Goal: Information Seeking & Learning: Learn about a topic

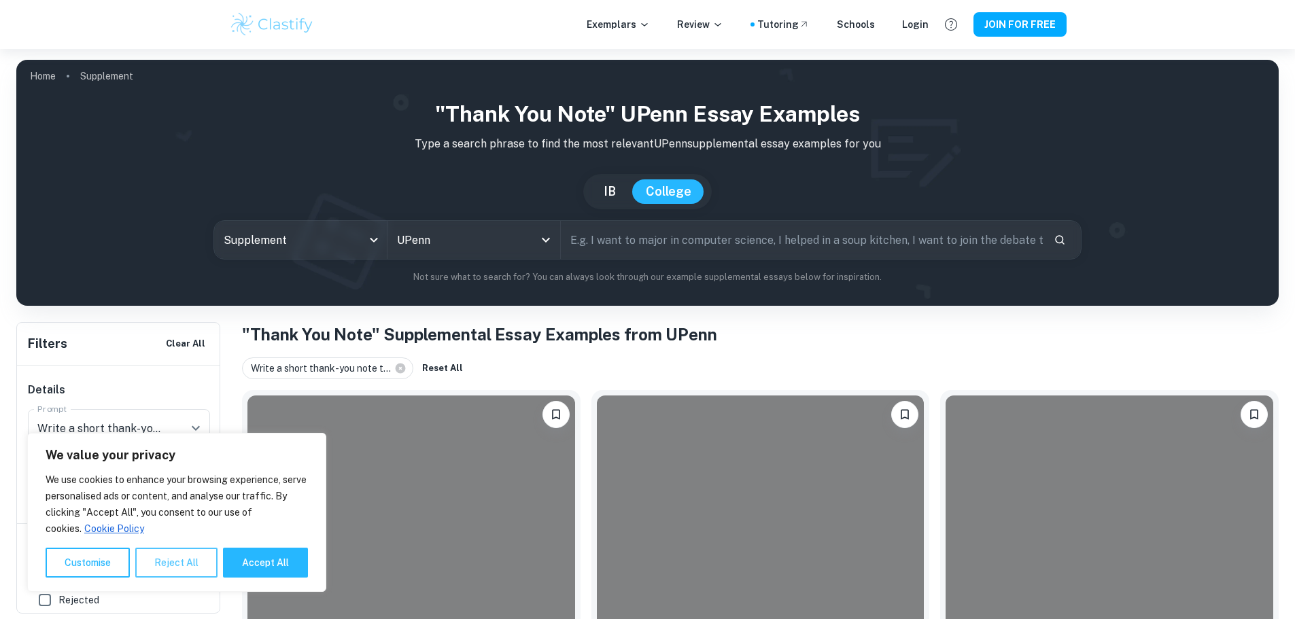
click at [190, 572] on button "Reject All" at bounding box center [176, 563] width 82 height 30
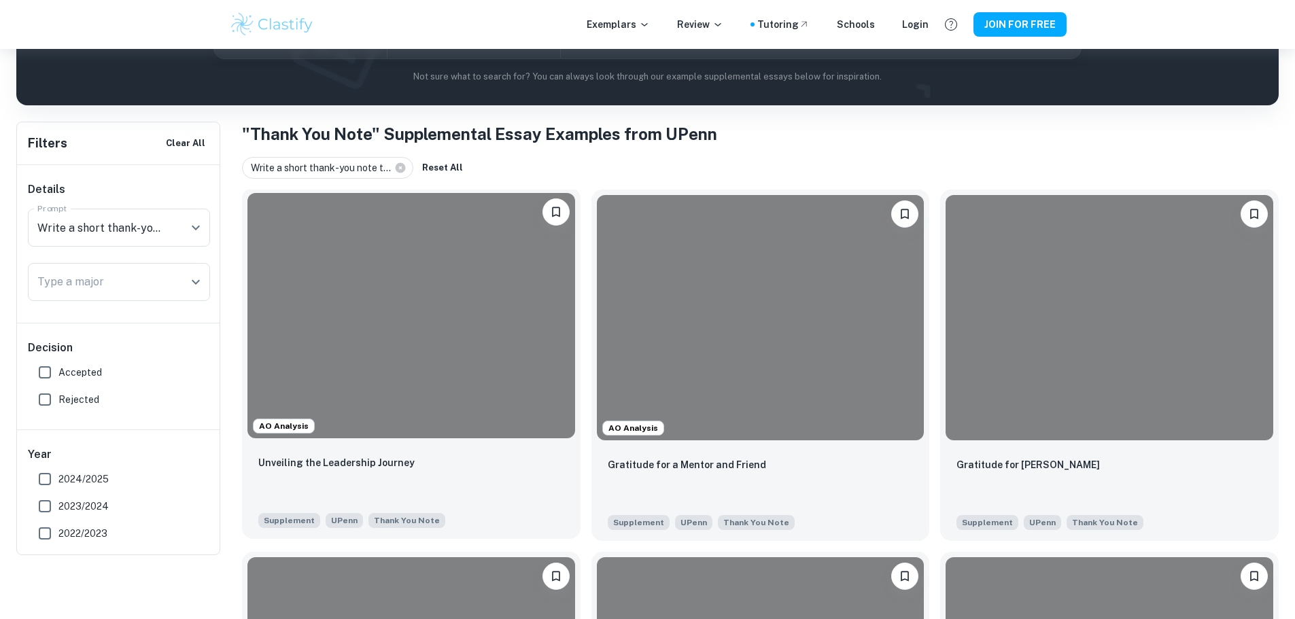
scroll to position [204, 0]
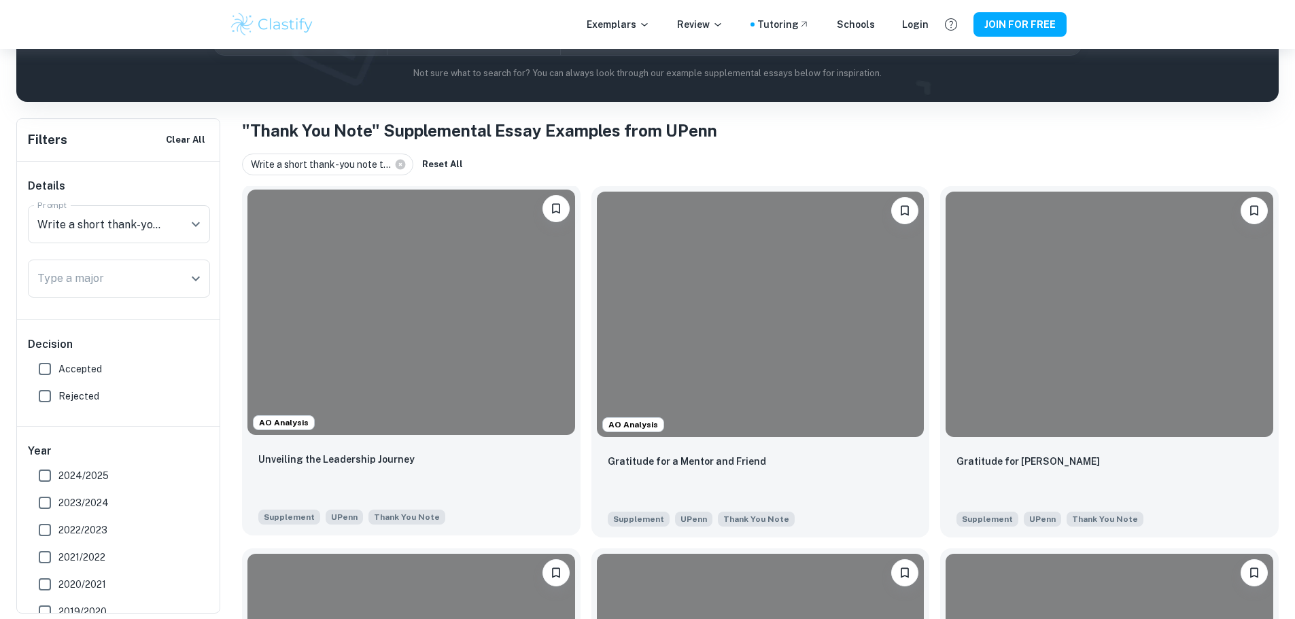
click at [402, 358] on div at bounding box center [411, 312] width 328 height 245
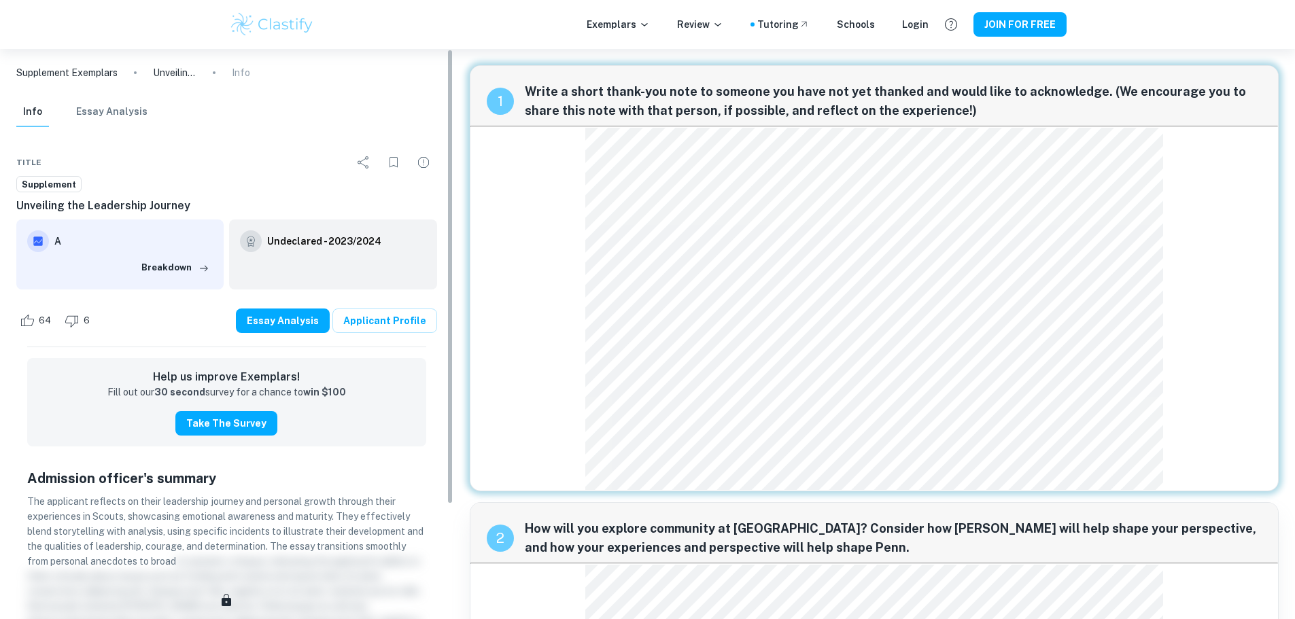
click at [99, 114] on button "Essay Analysis" at bounding box center [111, 112] width 71 height 30
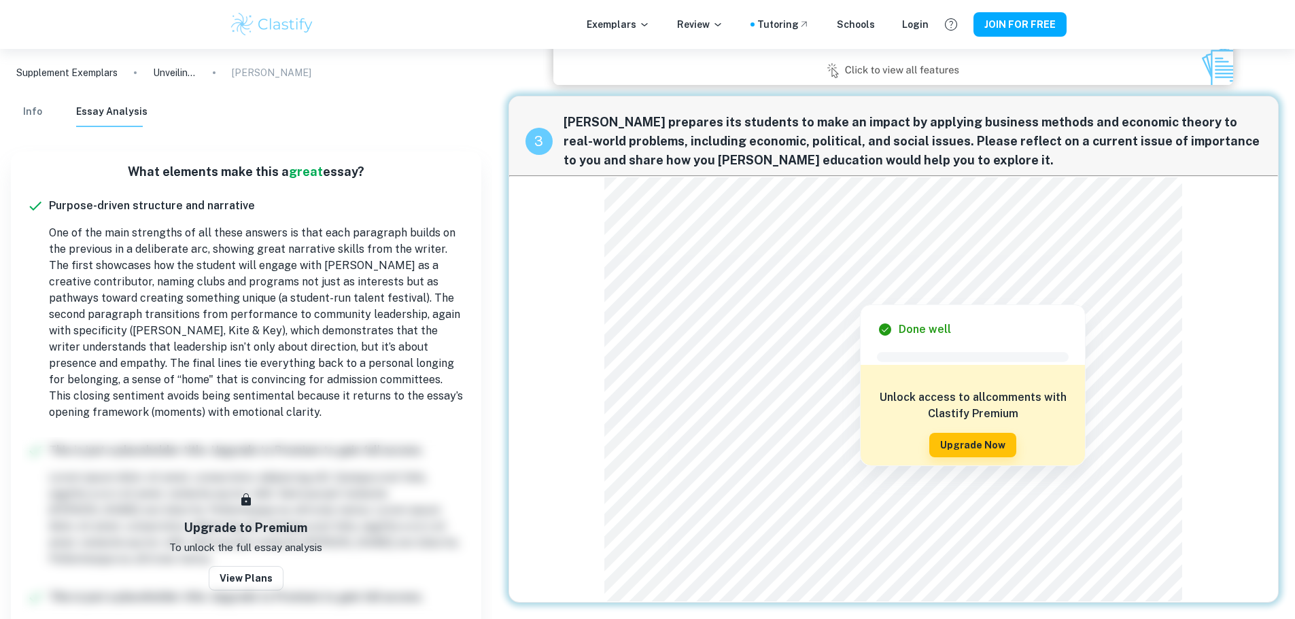
click at [618, 273] on div at bounding box center [867, 274] width 514 height 29
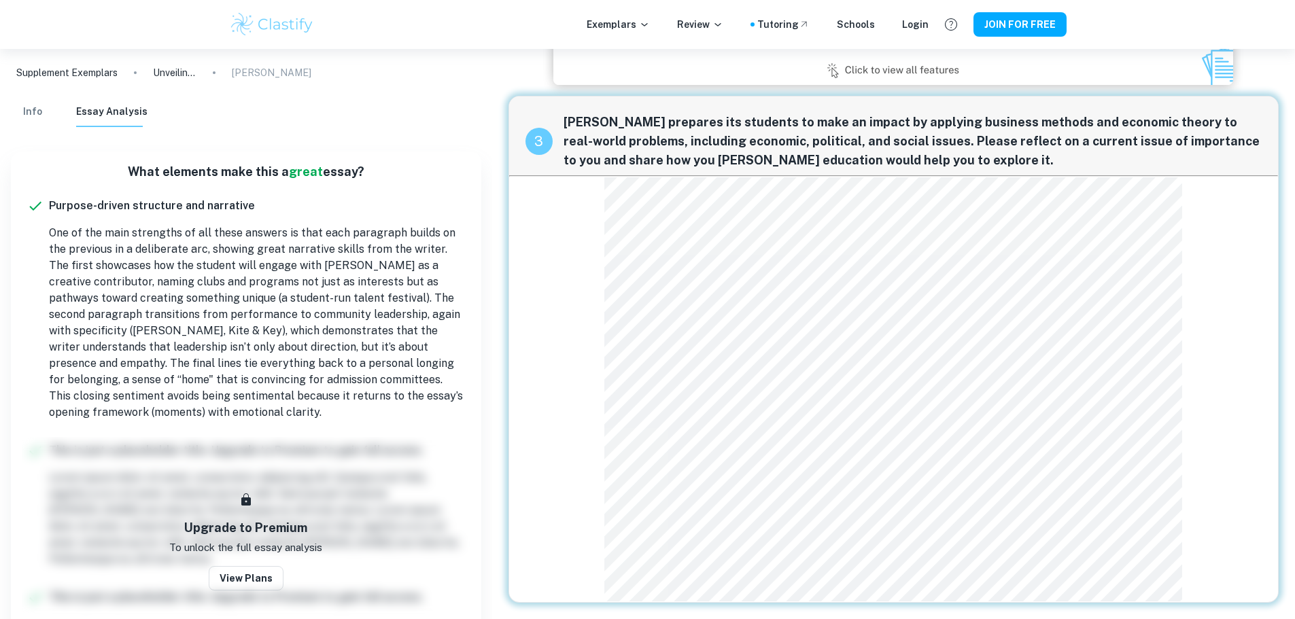
click at [35, 95] on div "Supplement Exemplars Unveiling the Leadership Journey Mark Scheme" at bounding box center [246, 73] width 492 height 48
click at [27, 102] on button "Info" at bounding box center [32, 112] width 33 height 30
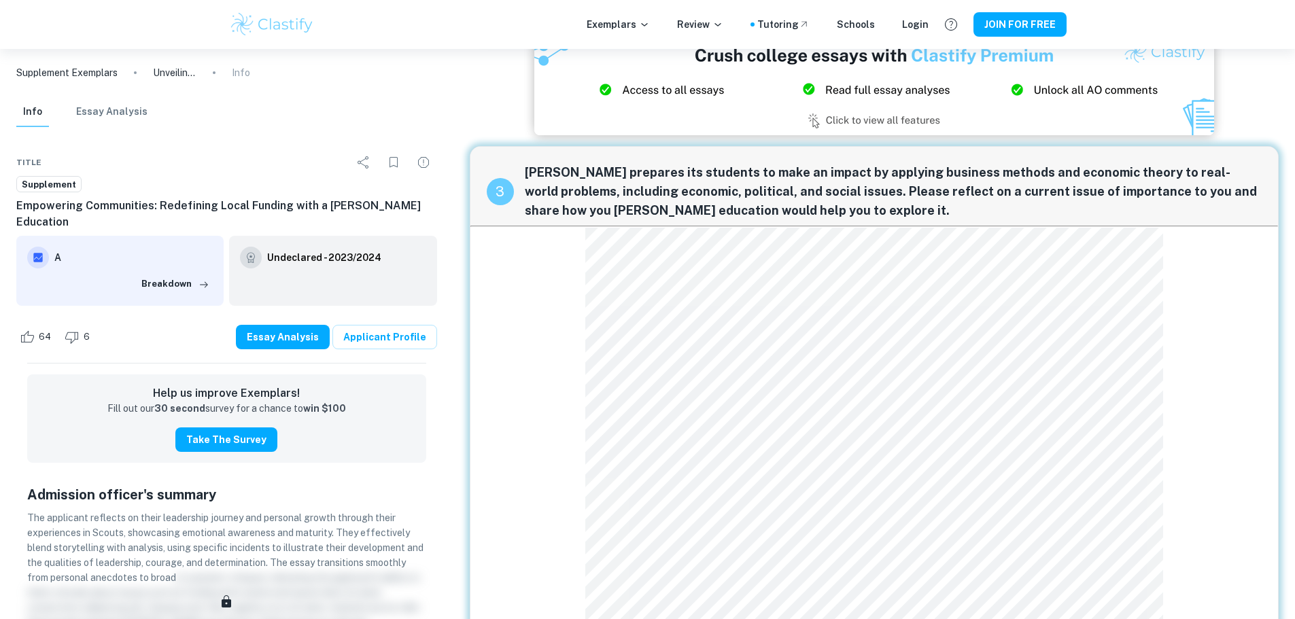
click at [27, 78] on p "Supplement Exemplars" at bounding box center [66, 72] width 101 height 15
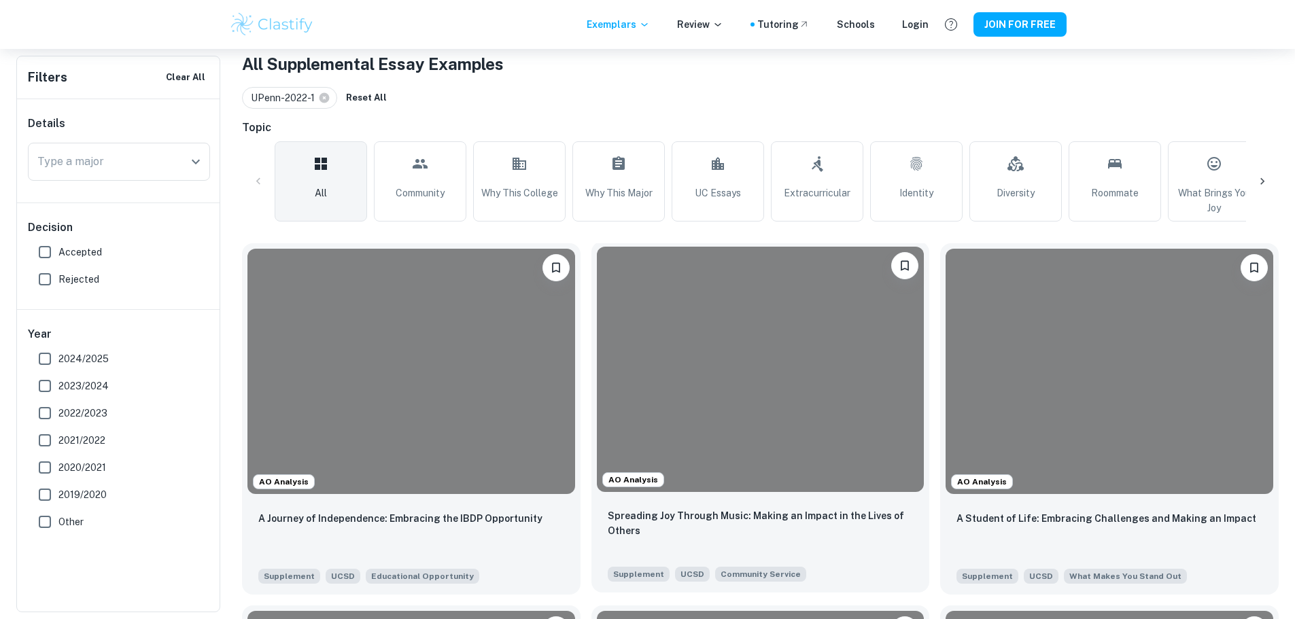
scroll to position [272, 0]
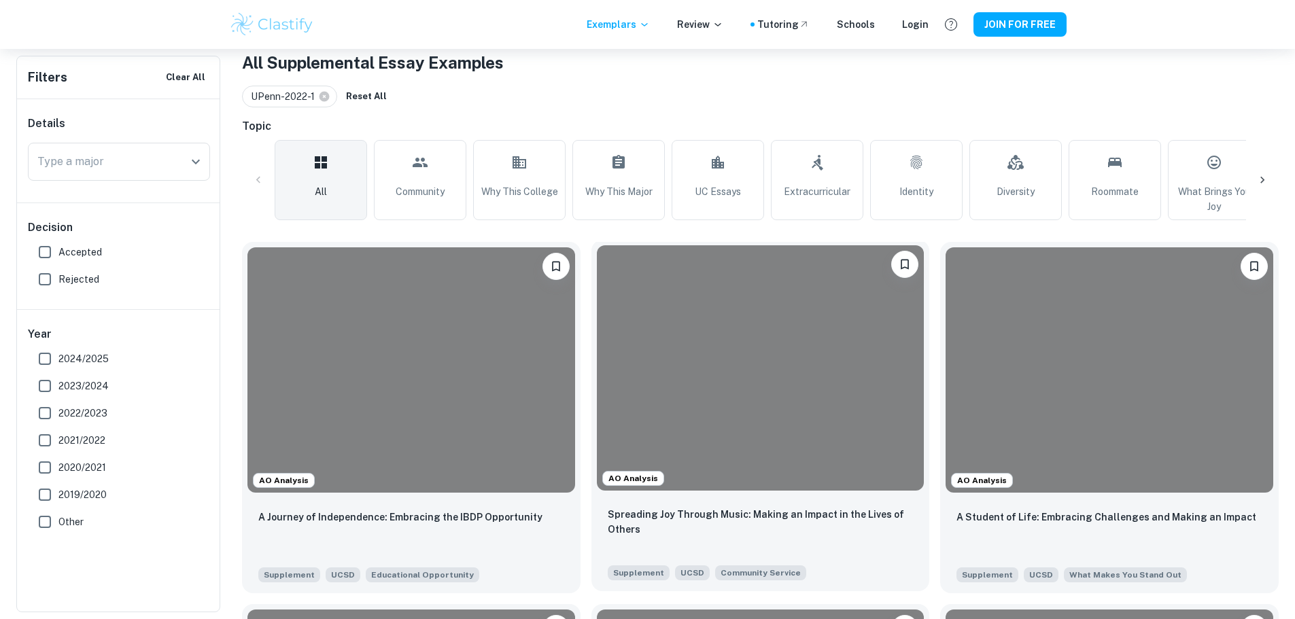
click at [597, 362] on div at bounding box center [761, 367] width 328 height 245
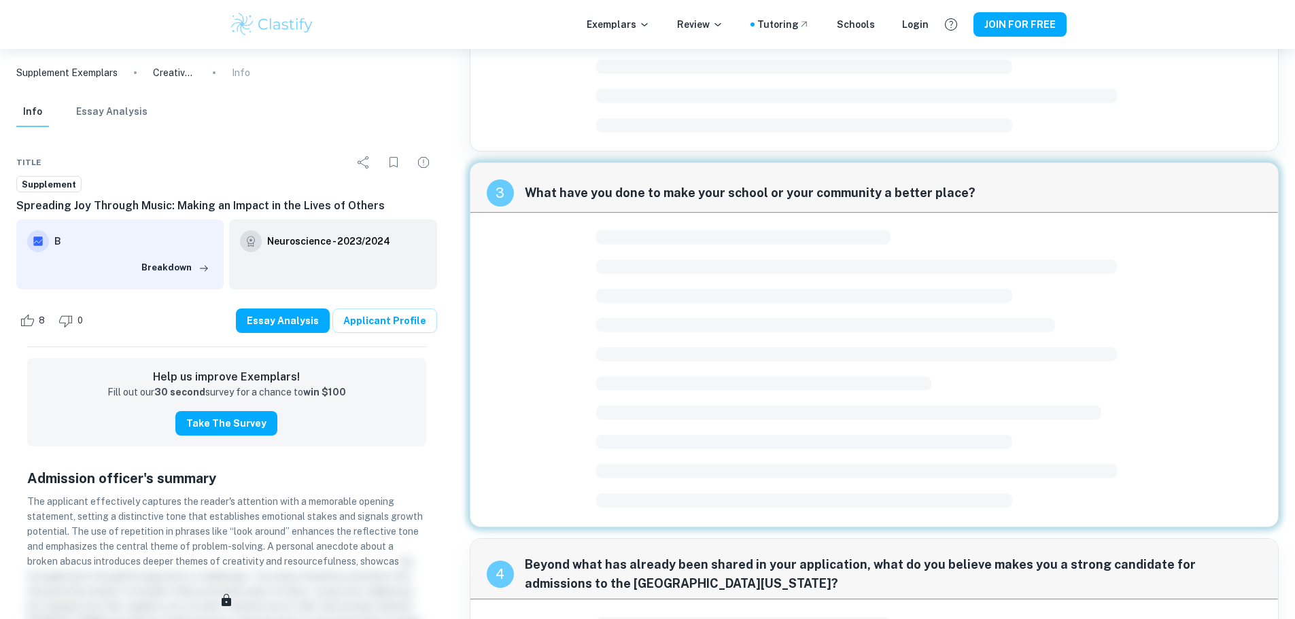
scroll to position [768, 0]
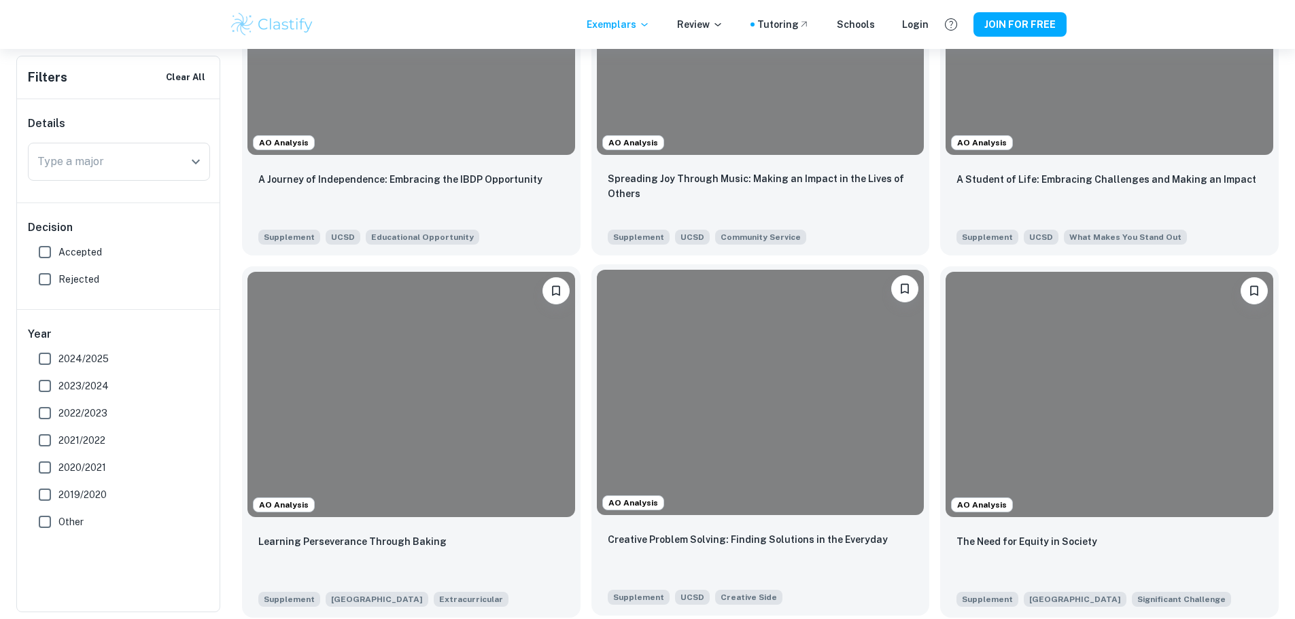
scroll to position [612, 0]
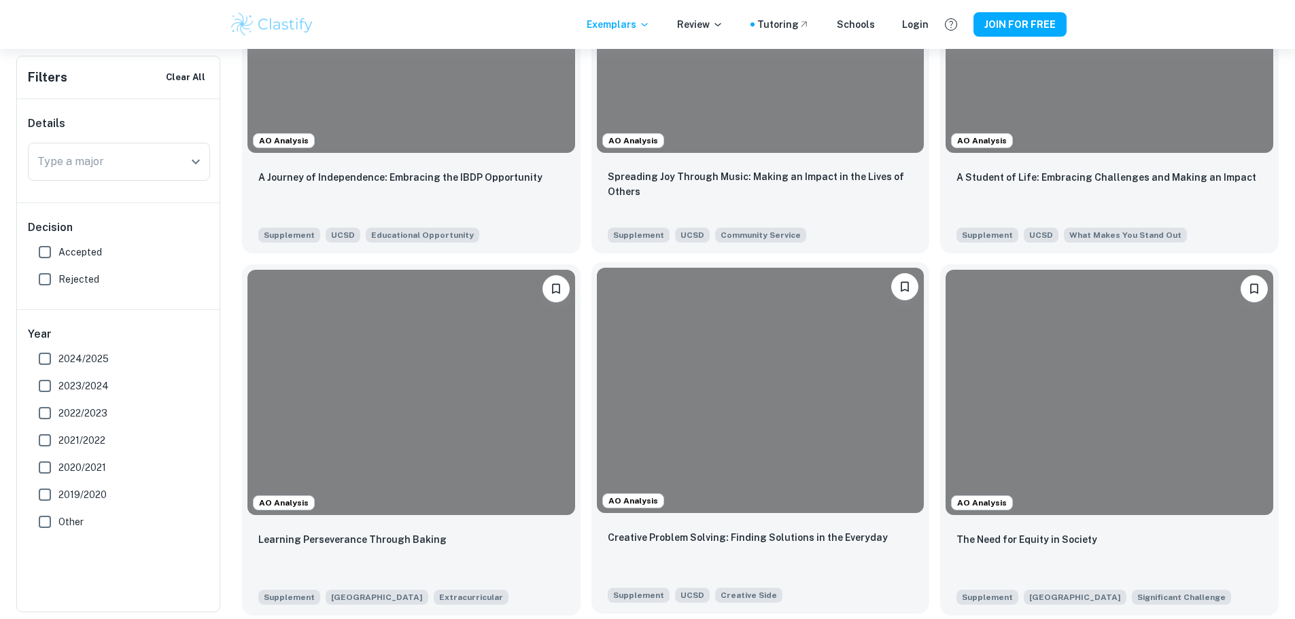
click at [597, 340] on div at bounding box center [761, 390] width 328 height 245
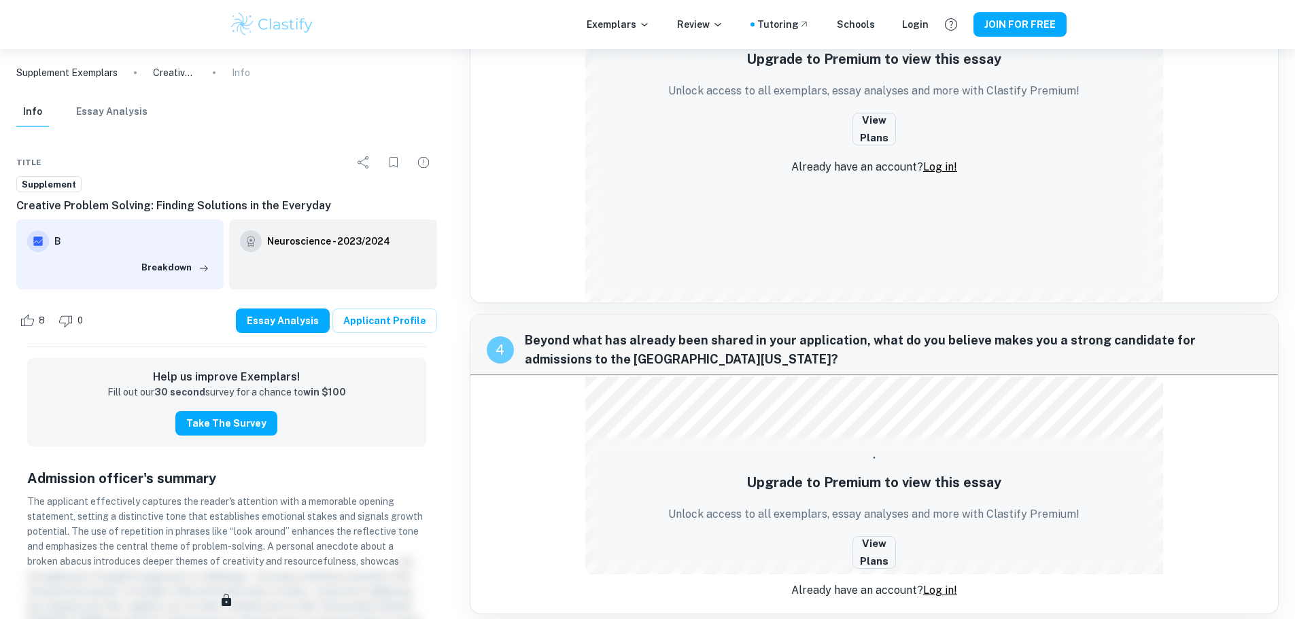
scroll to position [1145, 0]
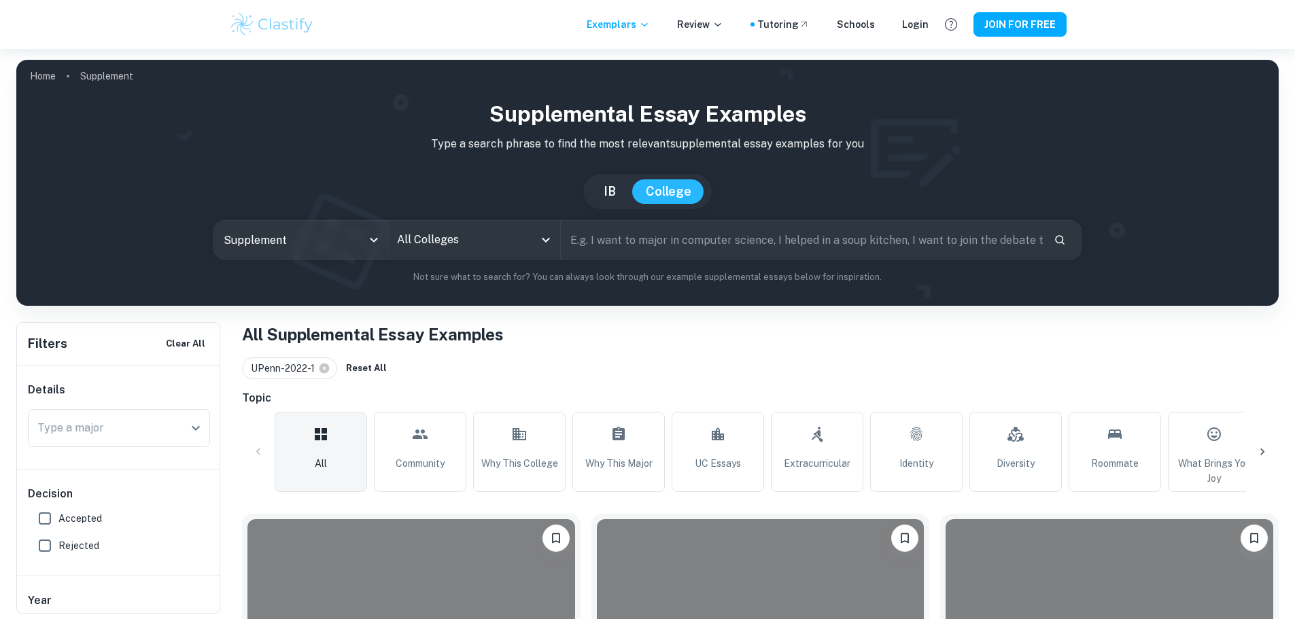
click at [305, 370] on span "UPenn-2022-1" at bounding box center [286, 368] width 70 height 15
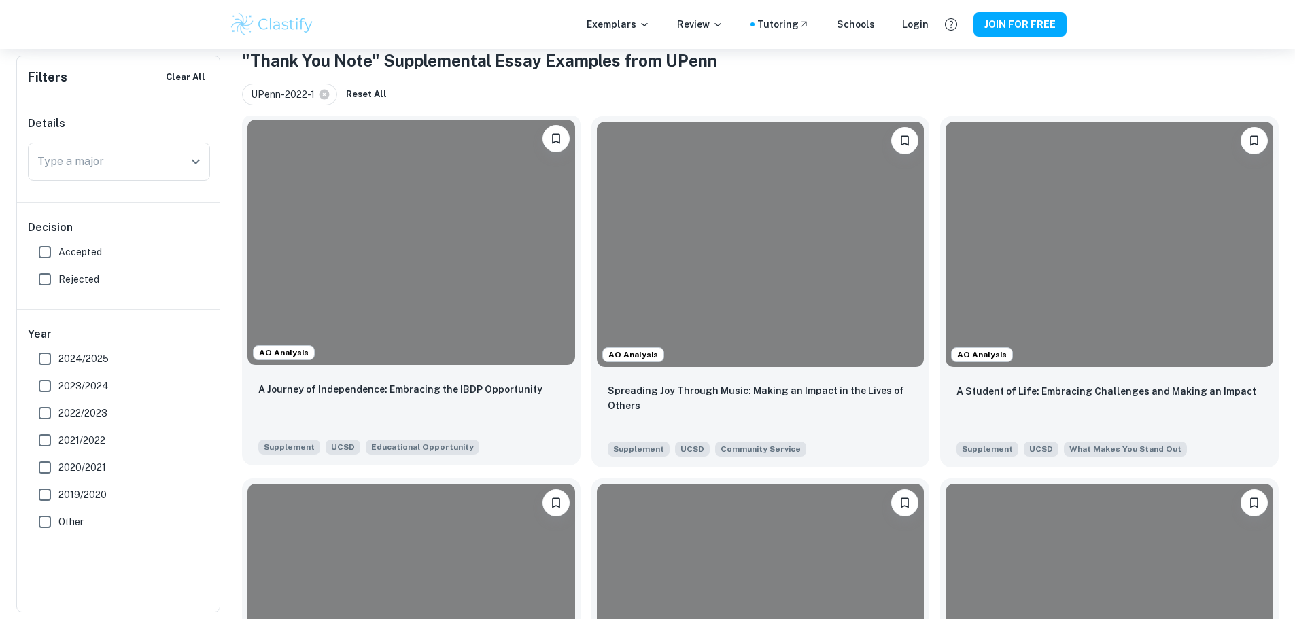
scroll to position [272, 0]
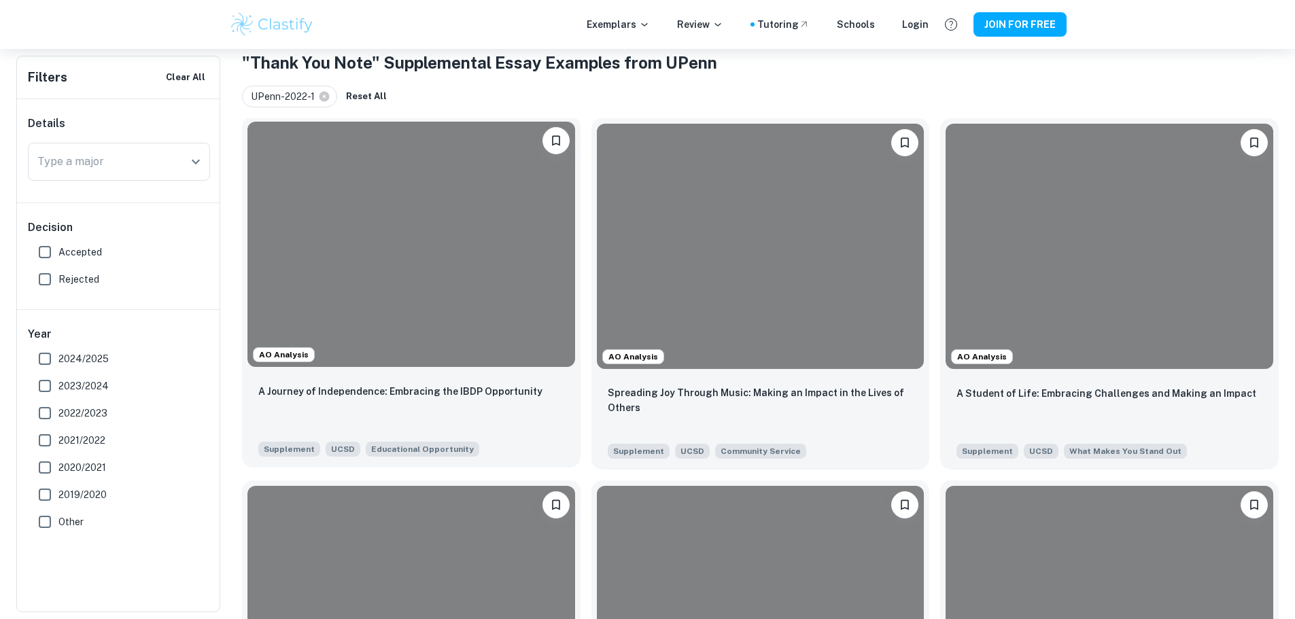
click at [375, 279] on div at bounding box center [411, 244] width 328 height 245
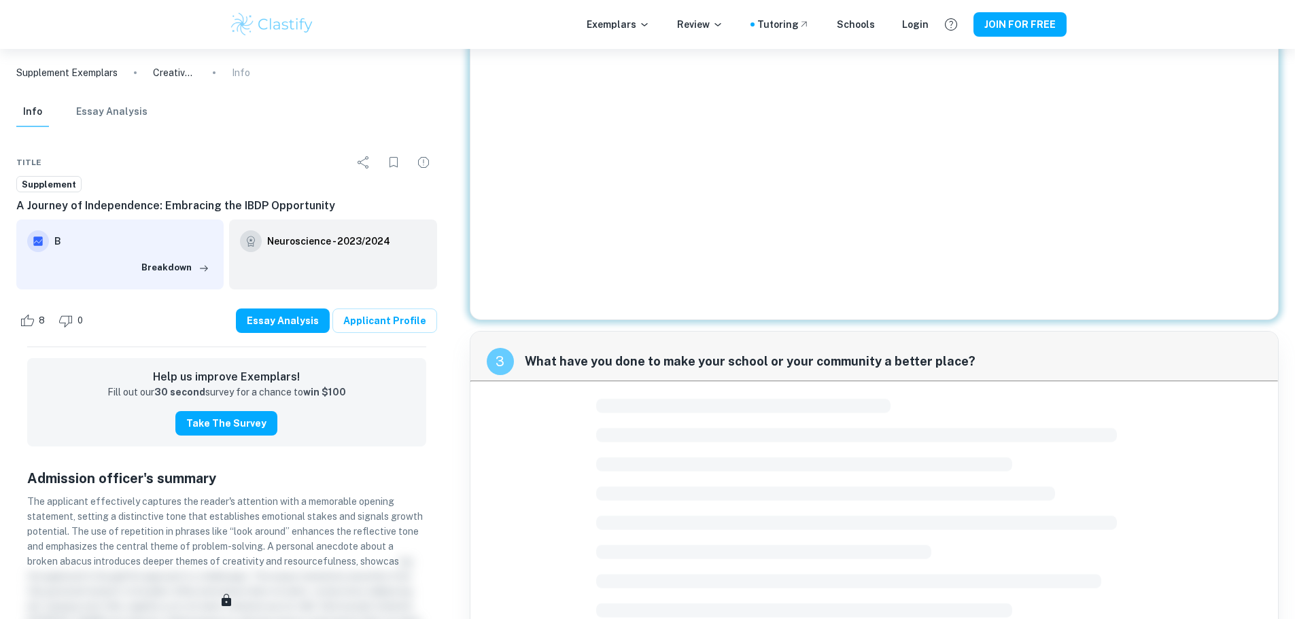
scroll to position [296, 0]
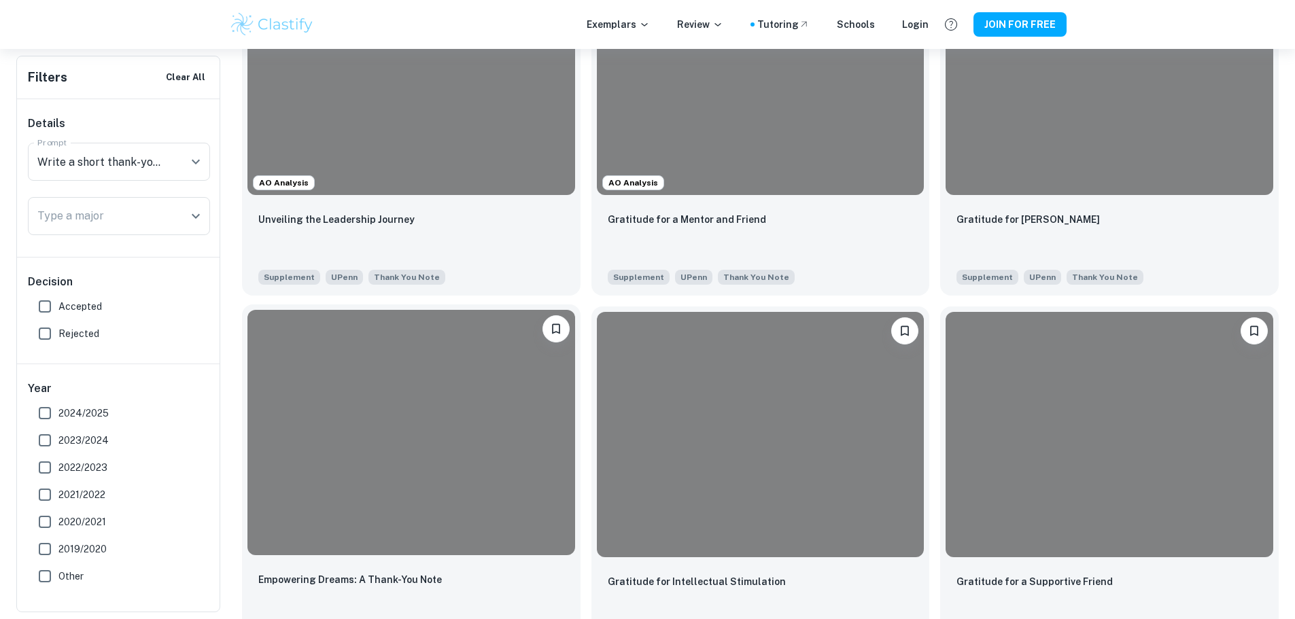
scroll to position [476, 0]
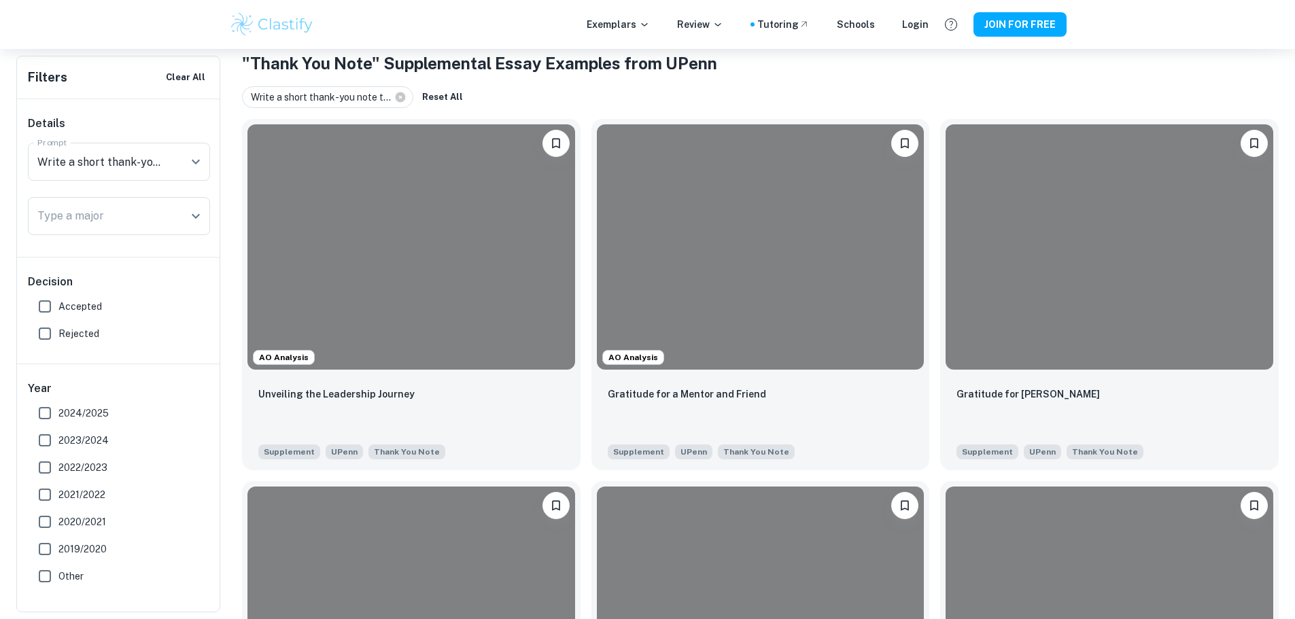
scroll to position [272, 0]
click at [597, 209] on div at bounding box center [761, 244] width 328 height 245
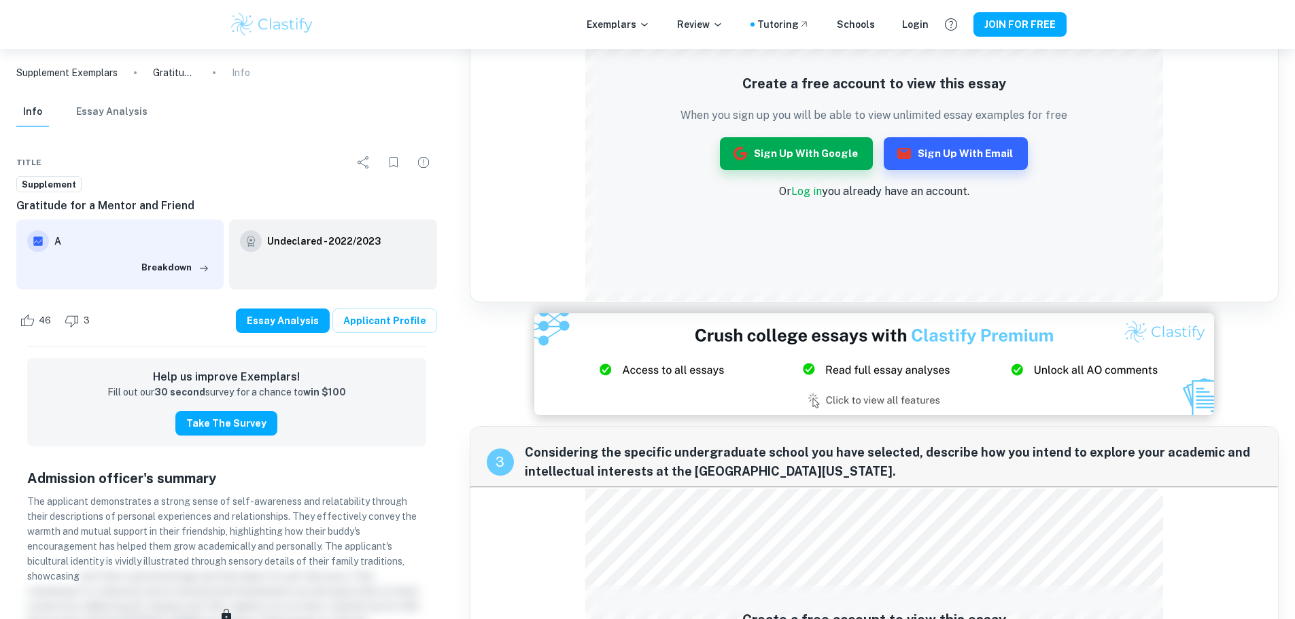
scroll to position [204, 0]
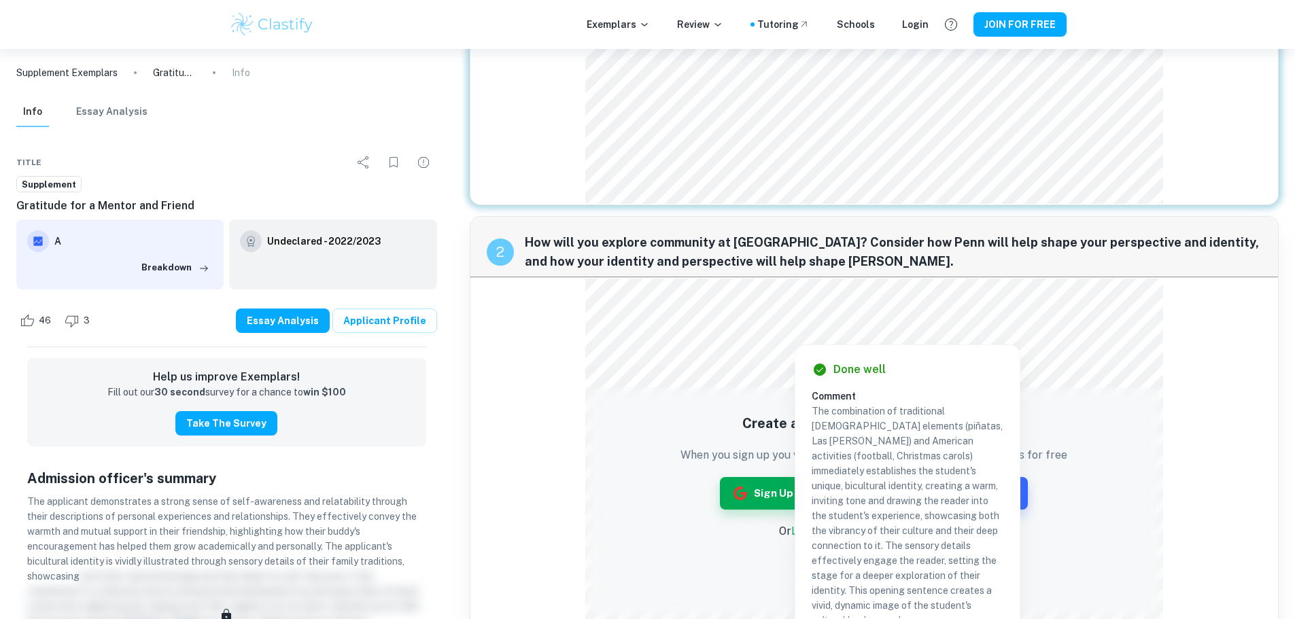
click at [697, 330] on div at bounding box center [795, 331] width 410 height 20
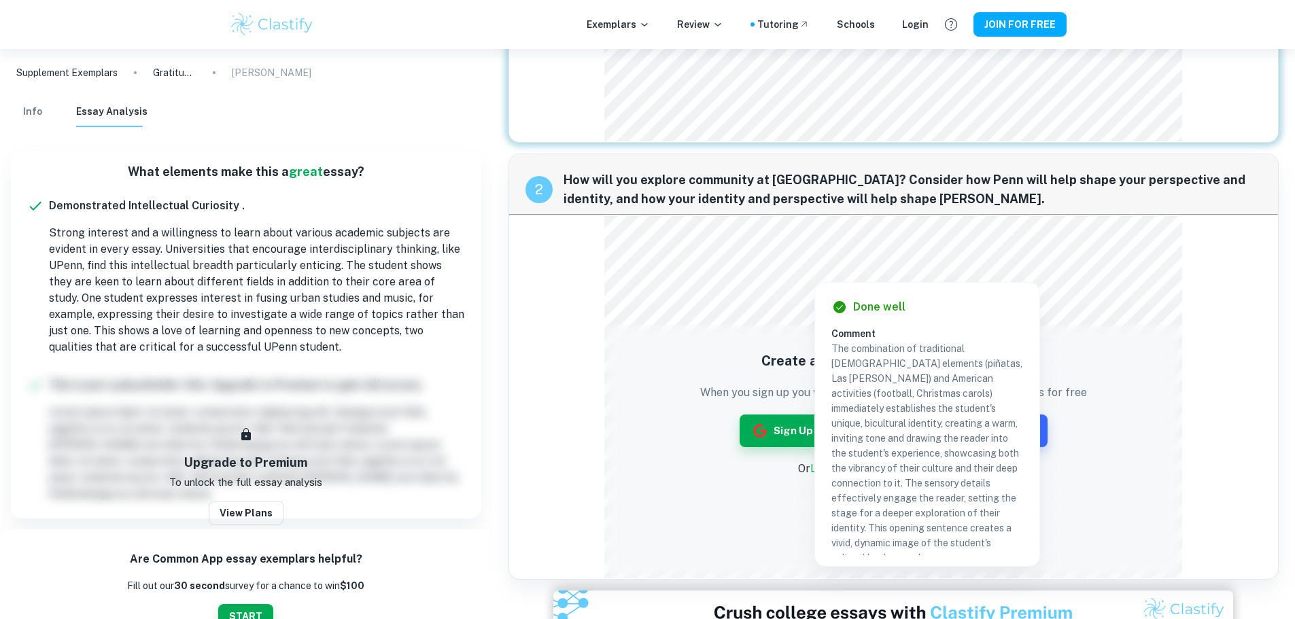
scroll to position [272, 0]
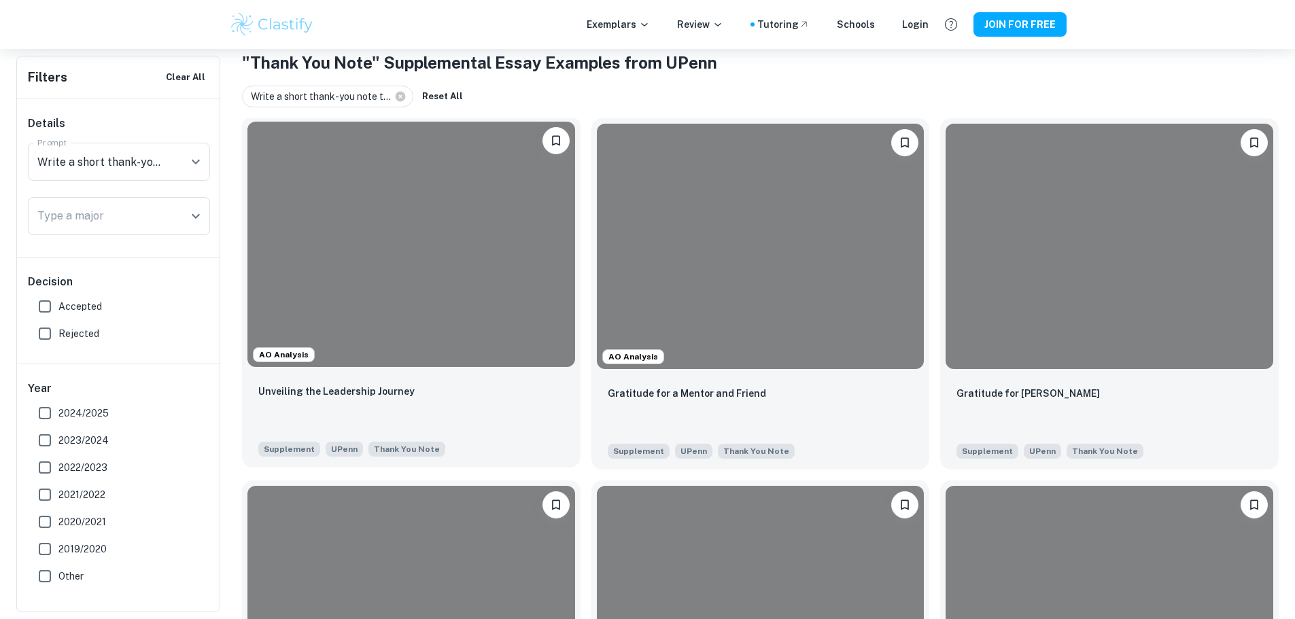
click at [411, 227] on div at bounding box center [411, 244] width 328 height 245
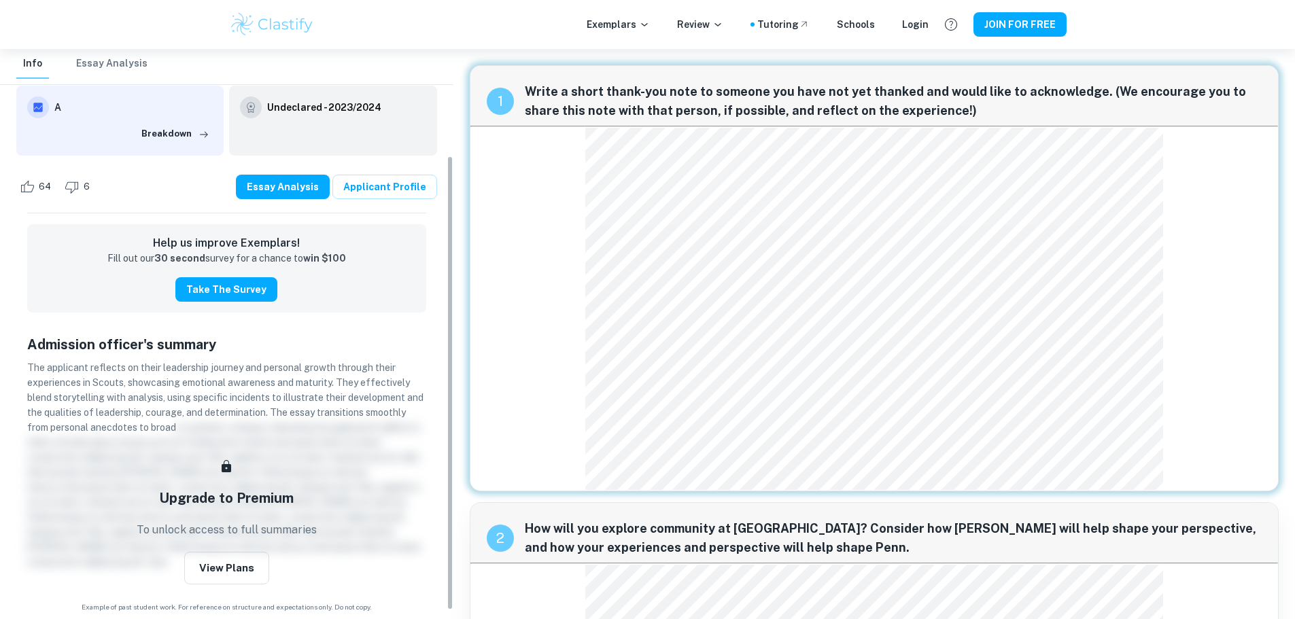
scroll to position [137, 0]
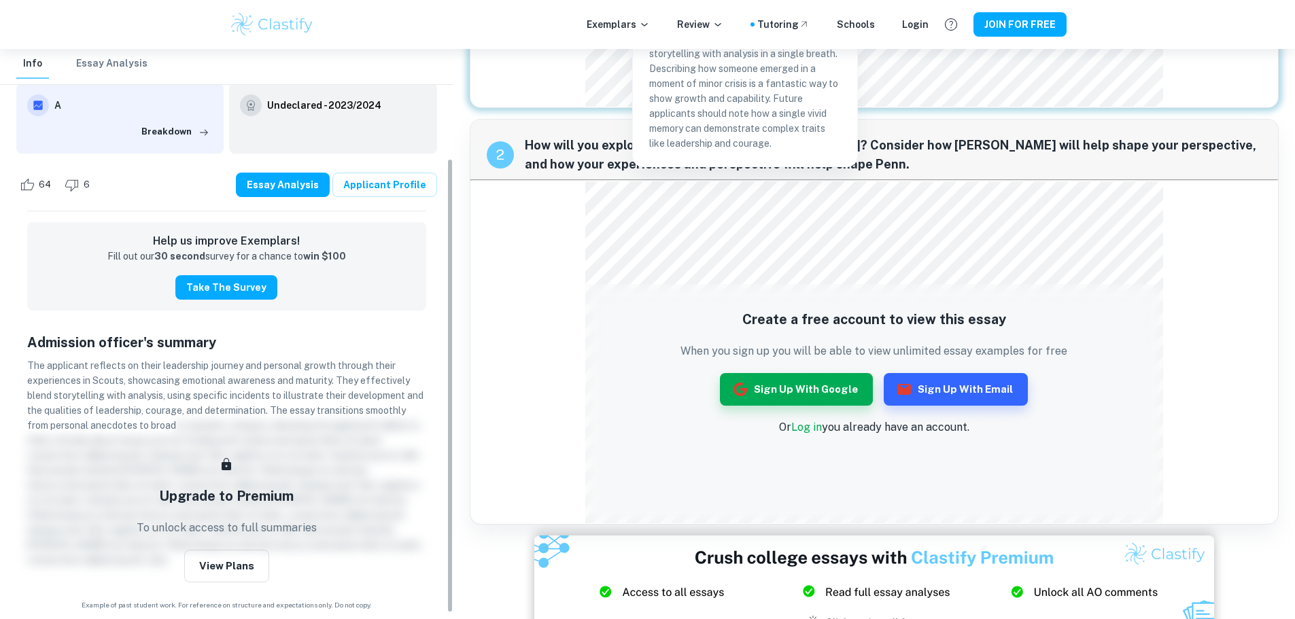
scroll to position [408, 0]
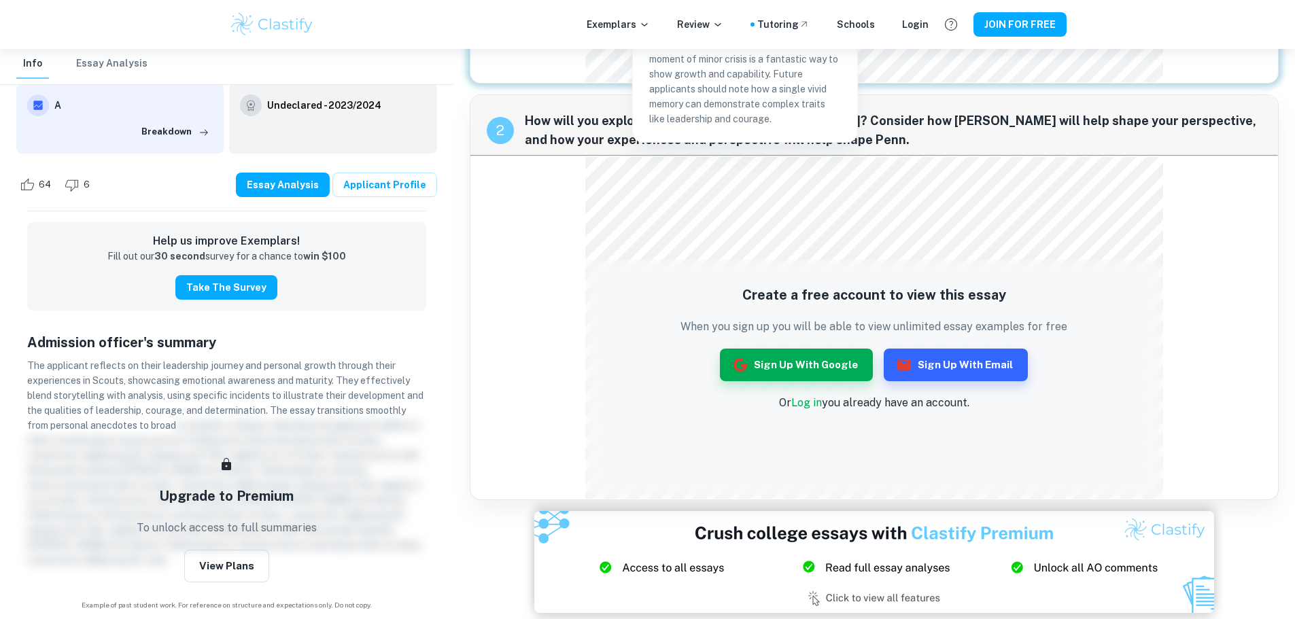
click at [528, 185] on div "2 How will you explore community at Penn? Consider how Penn will help shape you…" at bounding box center [874, 297] width 809 height 406
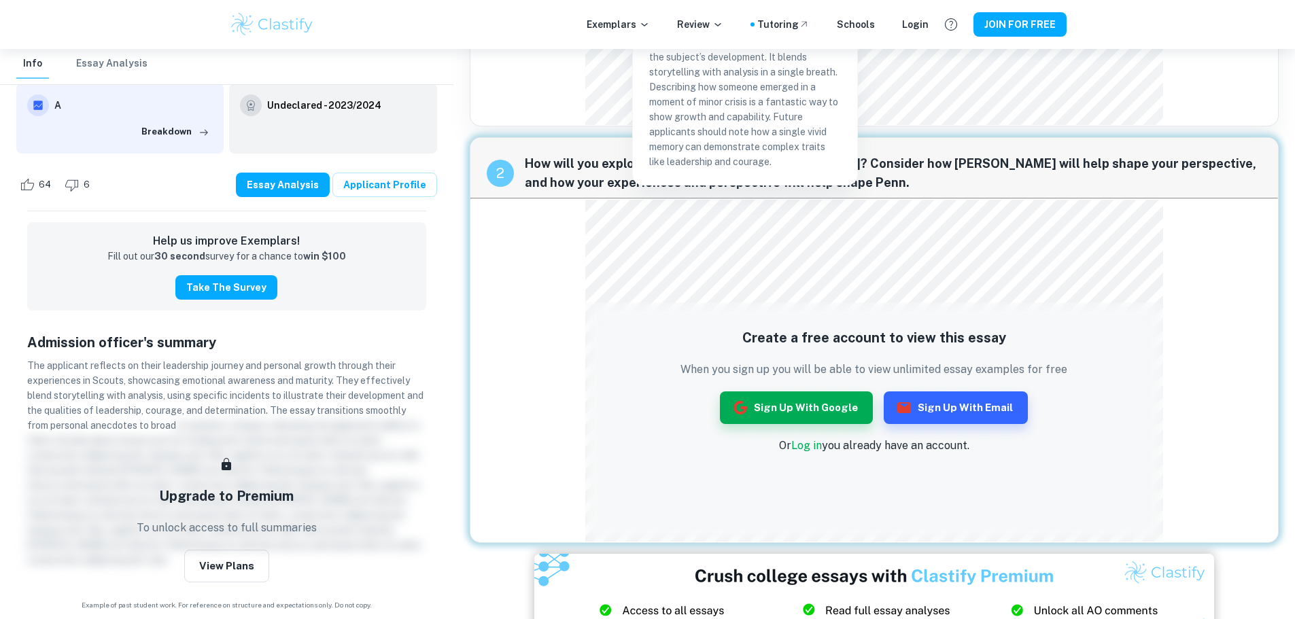
scroll to position [362, 0]
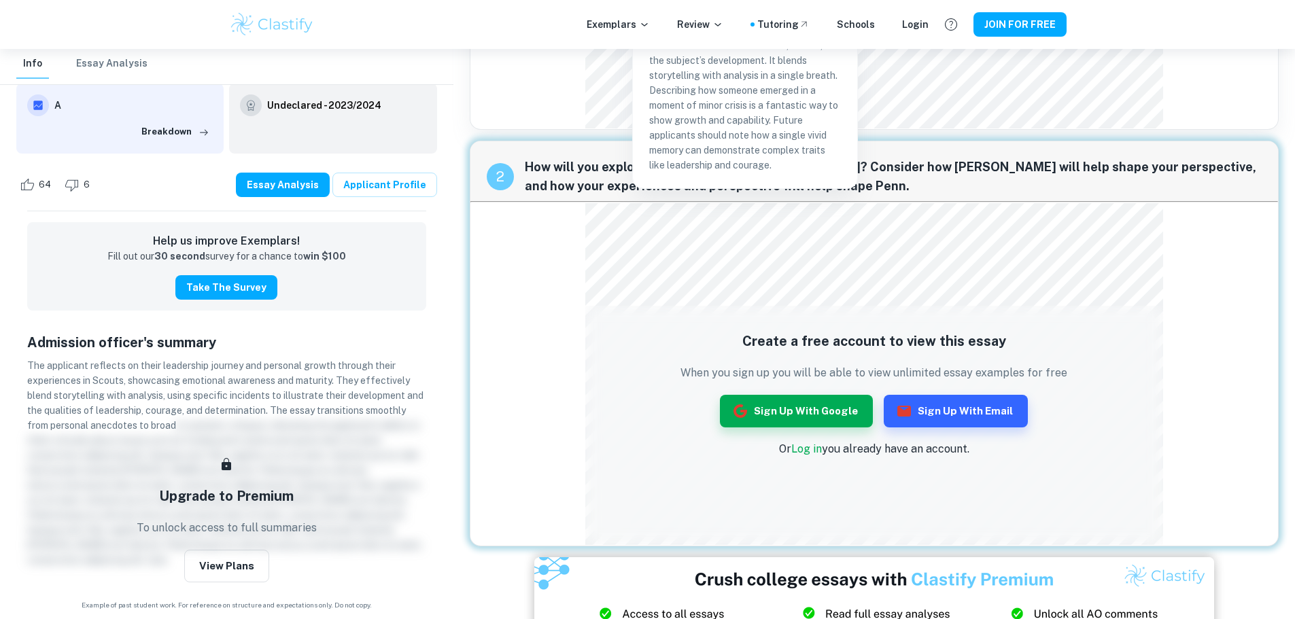
click at [561, 257] on div "2 How will you explore community at Penn? Consider how Penn will help shape you…" at bounding box center [874, 344] width 809 height 406
click at [786, 416] on button "Sign up with Google" at bounding box center [796, 411] width 153 height 33
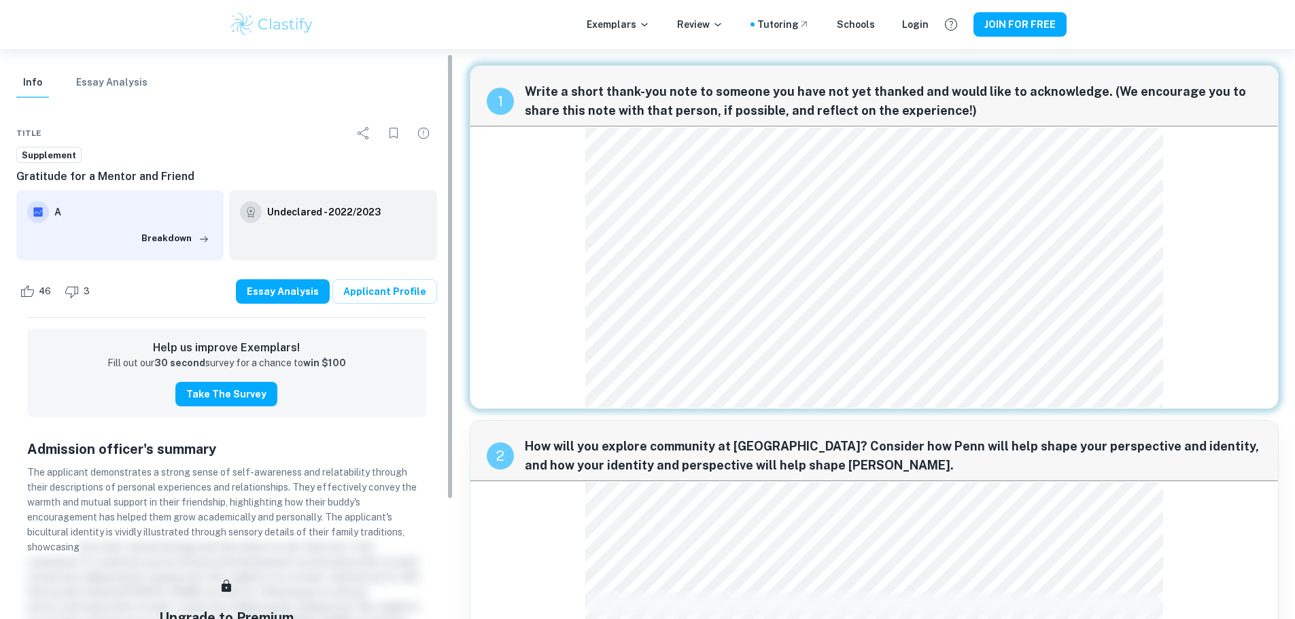
scroll to position [69, 0]
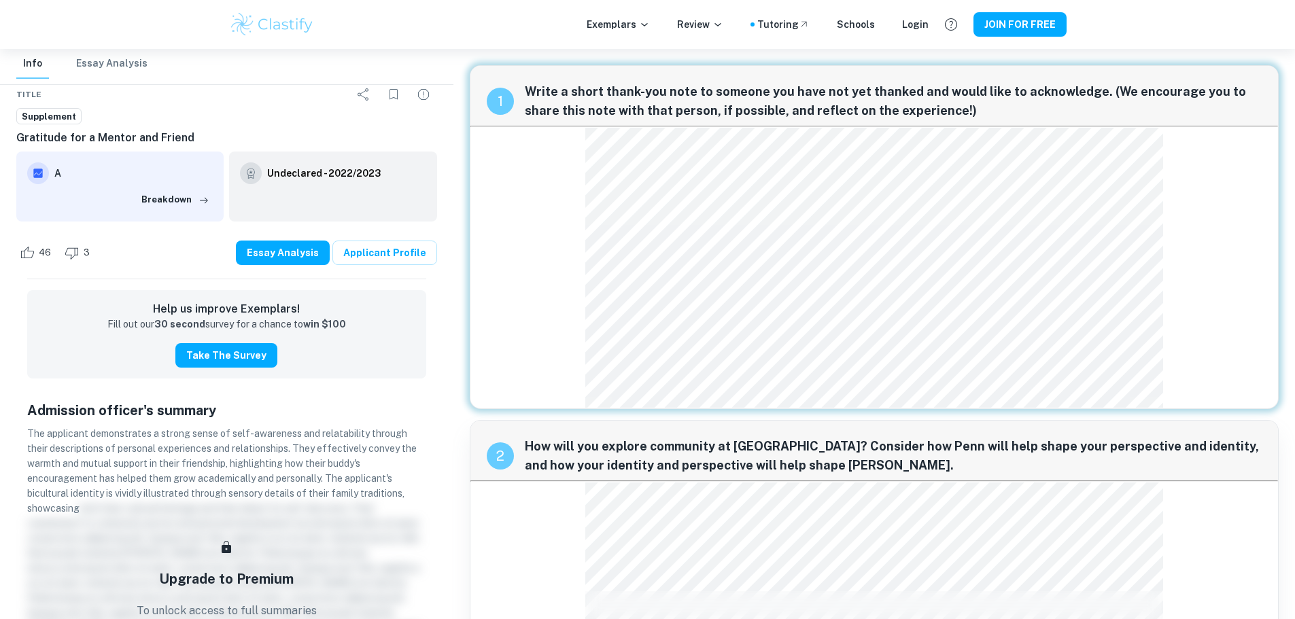
click at [263, 438] on span "The applicant demonstrates a strong sense of self-awareness and relatability th…" at bounding box center [221, 471] width 389 height 86
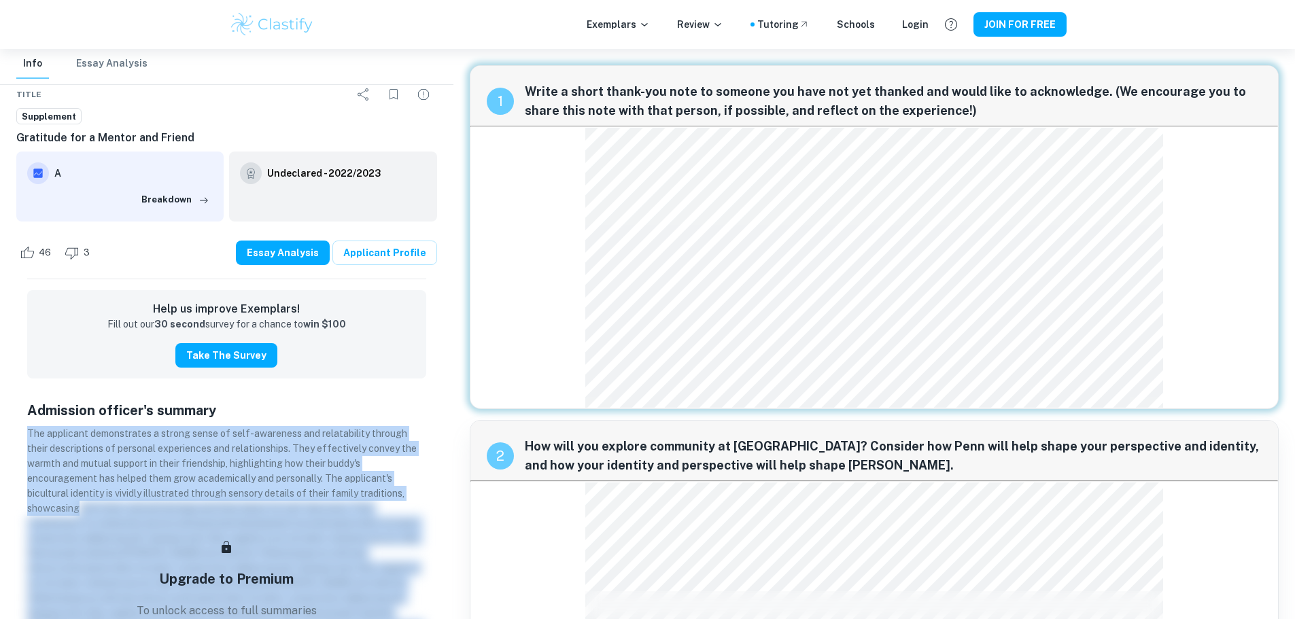
click at [263, 438] on span "The applicant demonstrates a strong sense of self-awareness and relatability th…" at bounding box center [221, 471] width 389 height 86
click at [263, 442] on span "The applicant demonstrates a strong sense of self-awareness and relatability th…" at bounding box center [221, 471] width 389 height 86
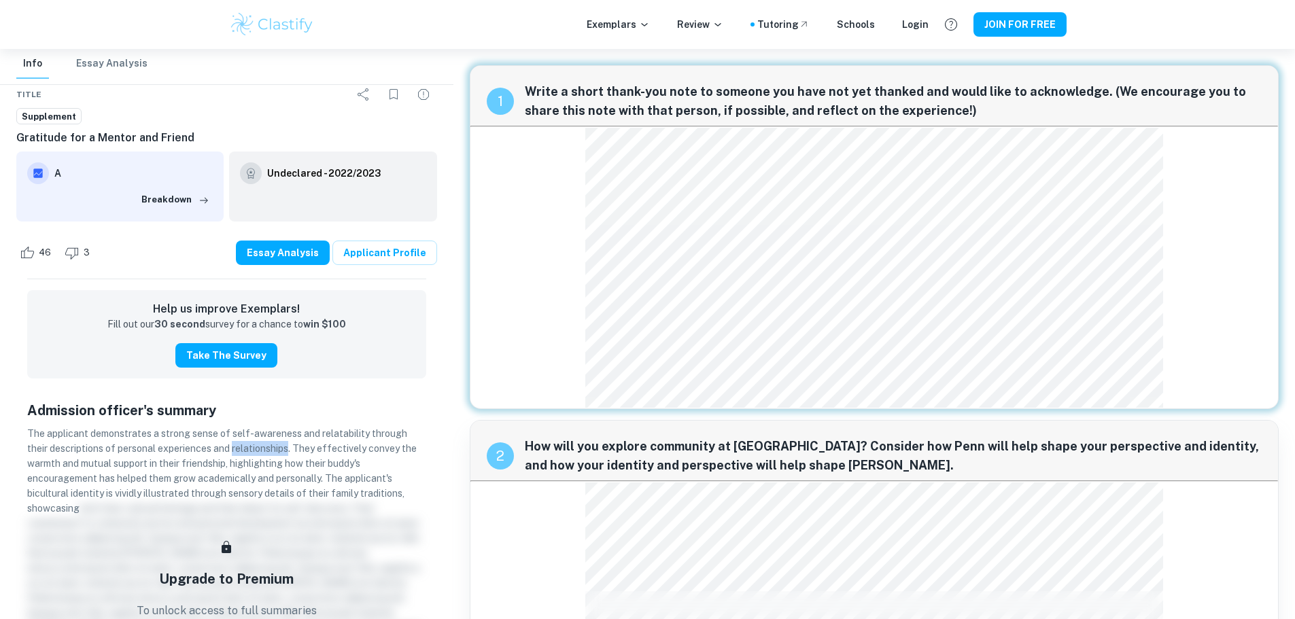
click at [263, 442] on span "The applicant demonstrates a strong sense of self-awareness and relatability th…" at bounding box center [221, 471] width 389 height 86
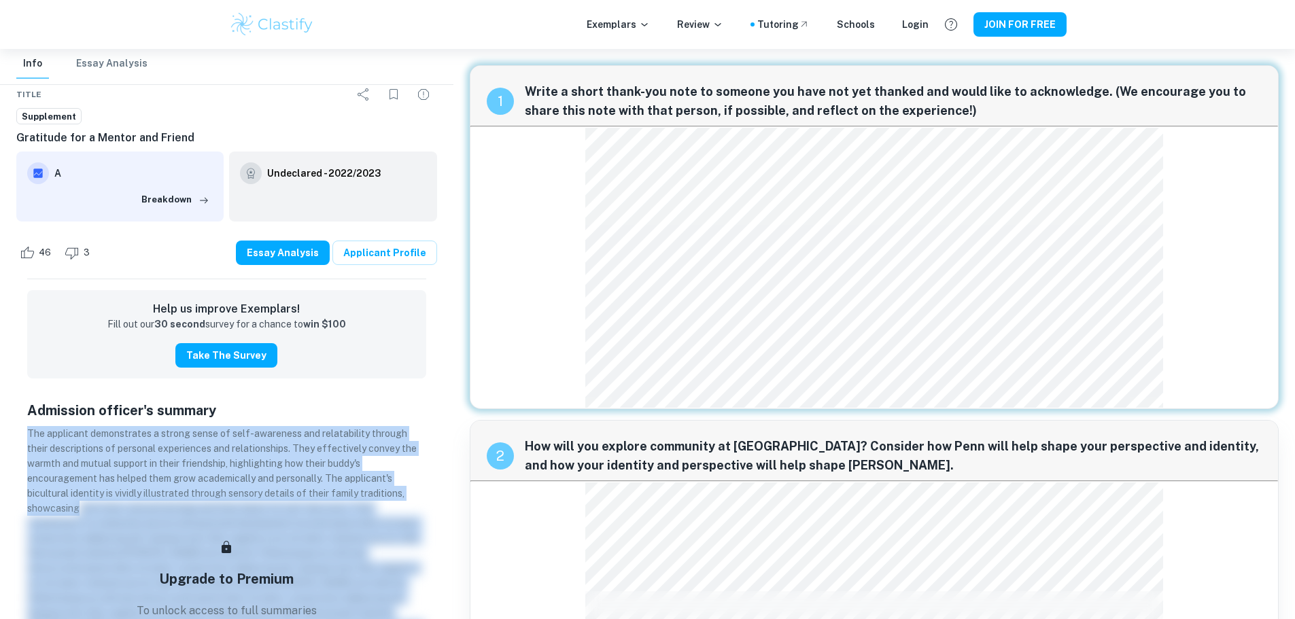
click at [263, 442] on span "The applicant demonstrates a strong sense of self-awareness and relatability th…" at bounding box center [221, 471] width 389 height 86
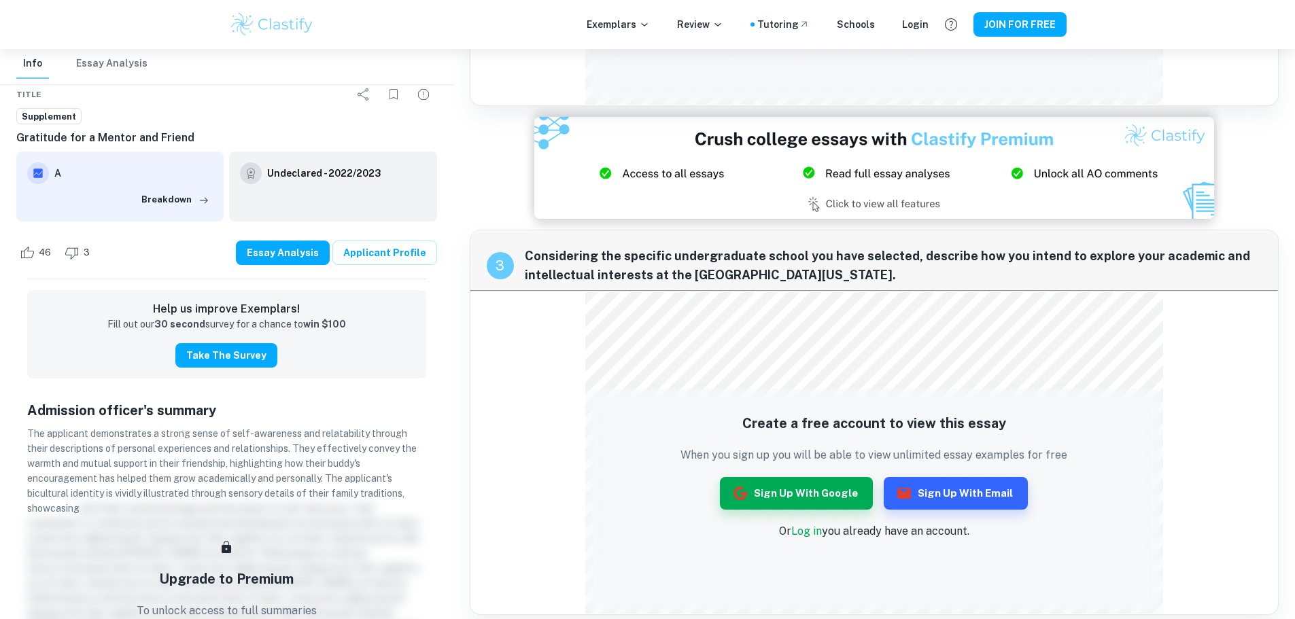
scroll to position [752, 0]
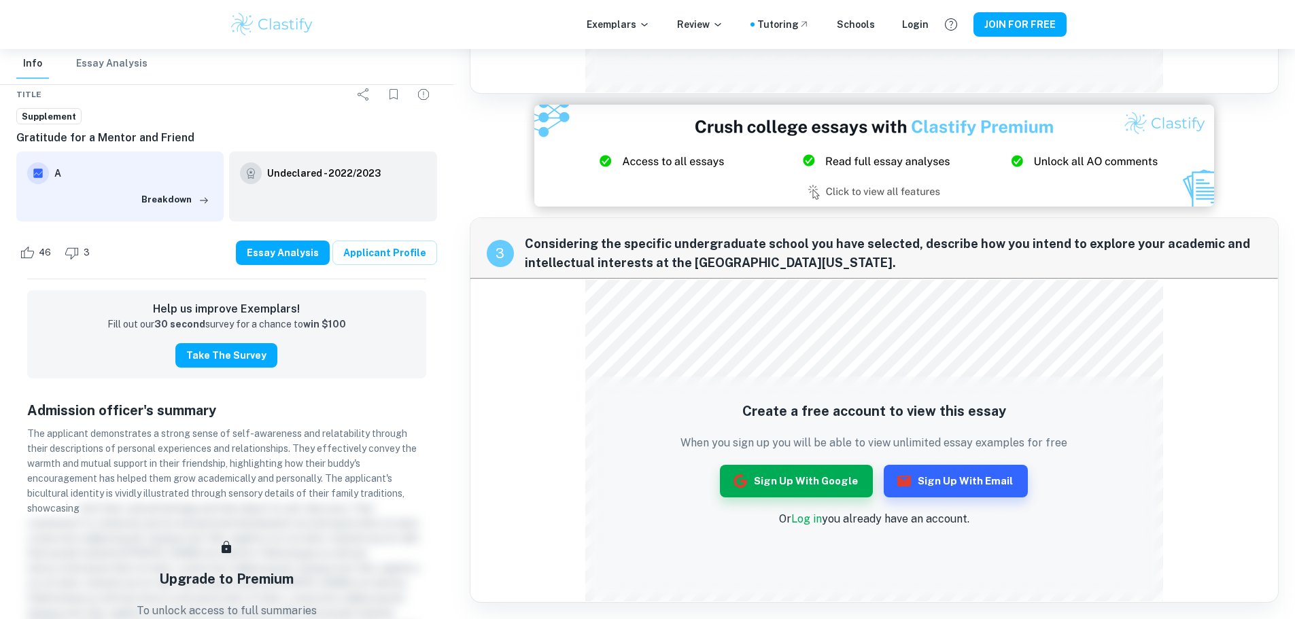
click at [569, 333] on div "3 Considering the specific undergraduate school you have selected, describe how…" at bounding box center [874, 409] width 809 height 385
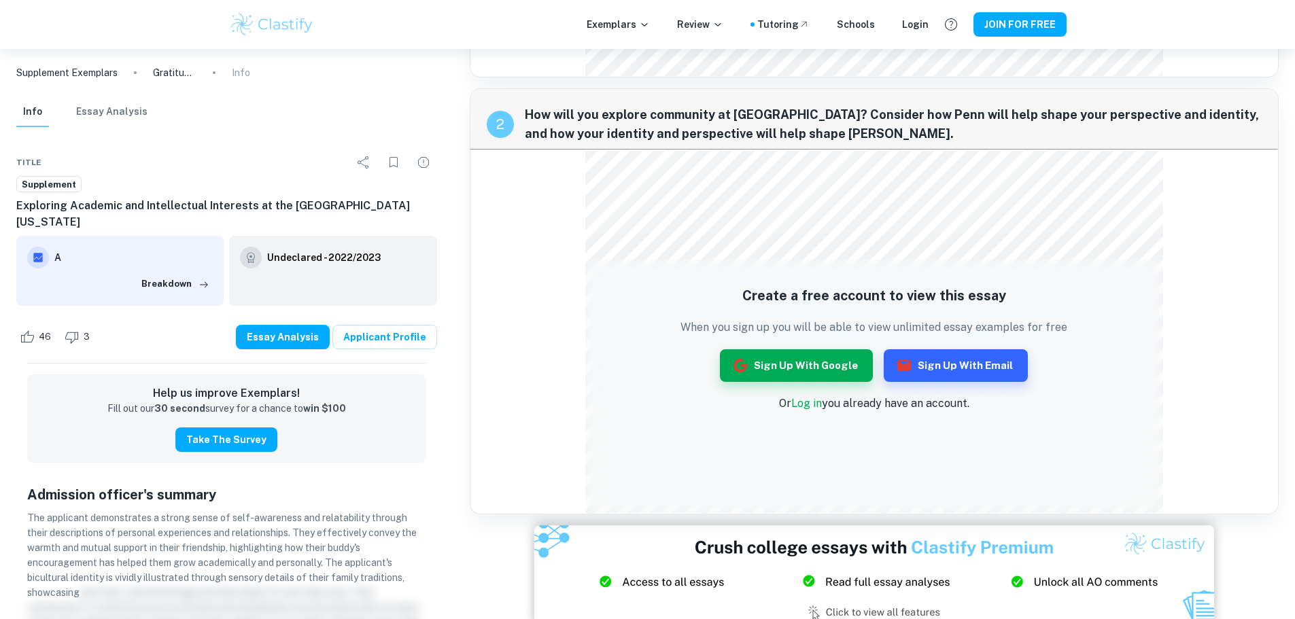
scroll to position [340, 0]
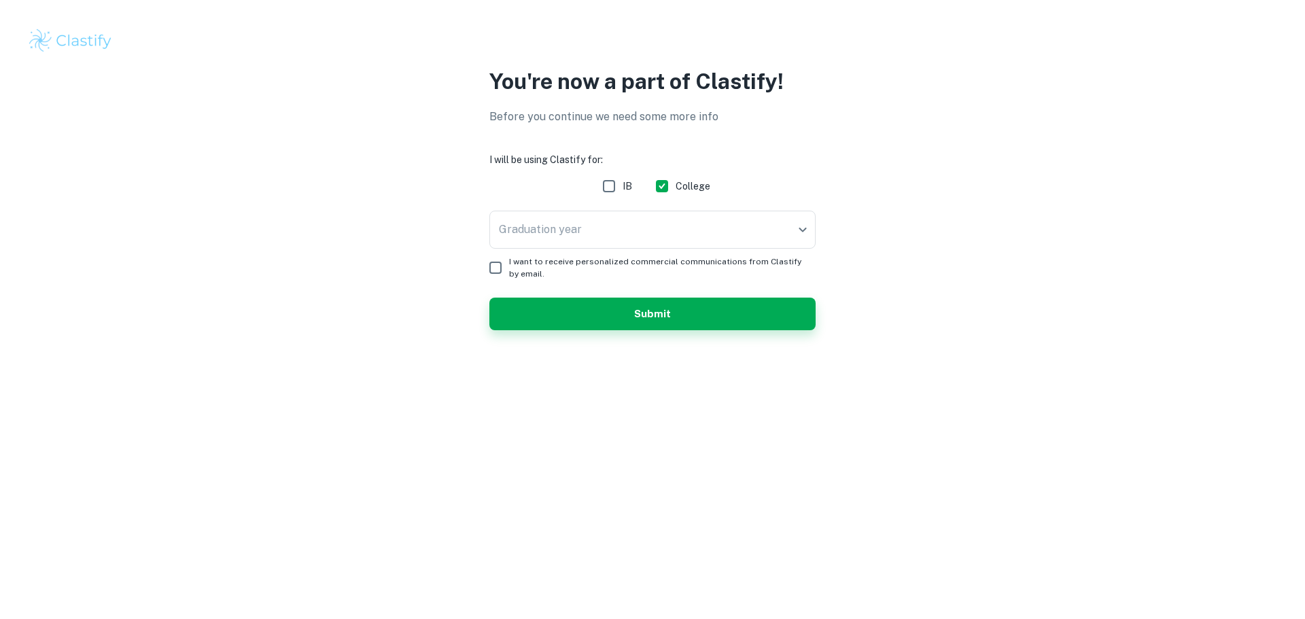
click at [637, 207] on form "I will be using Clastify for: IB College Graduation year ​ Graduation year I wa…" at bounding box center [652, 241] width 326 height 178
click at [637, 224] on body "We value your privacy We use cookies to enhance your browsing experience, serve…" at bounding box center [652, 309] width 1305 height 619
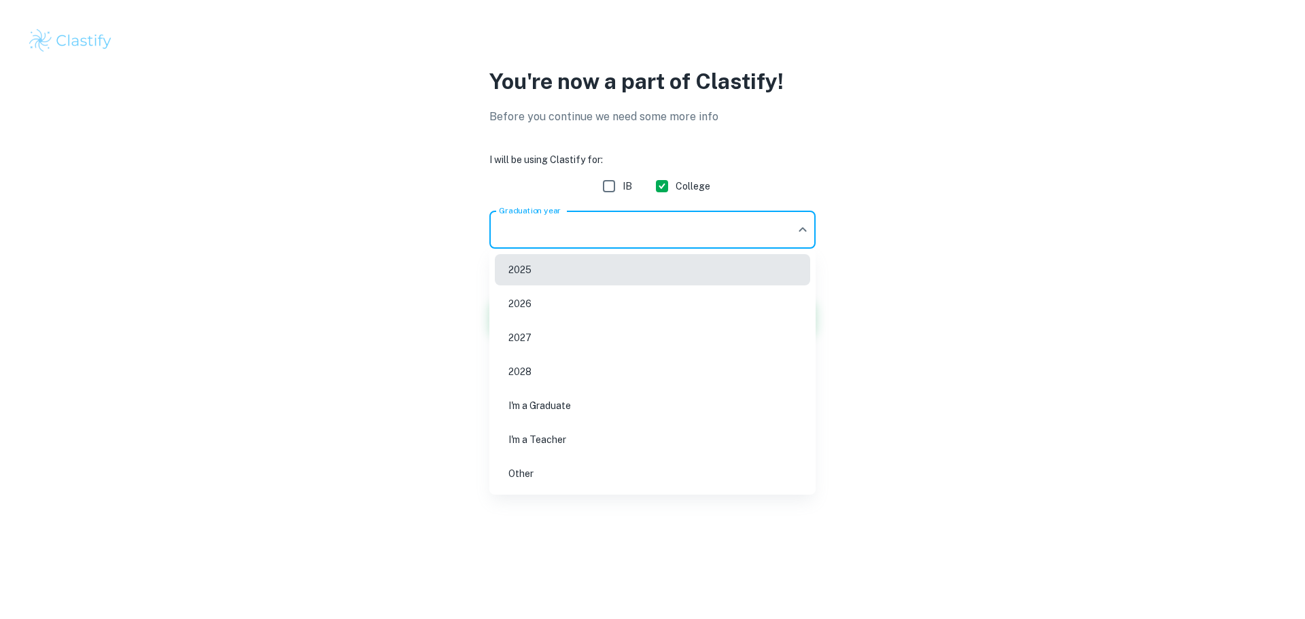
click at [620, 299] on li "2026" at bounding box center [652, 303] width 315 height 31
type input "2026"
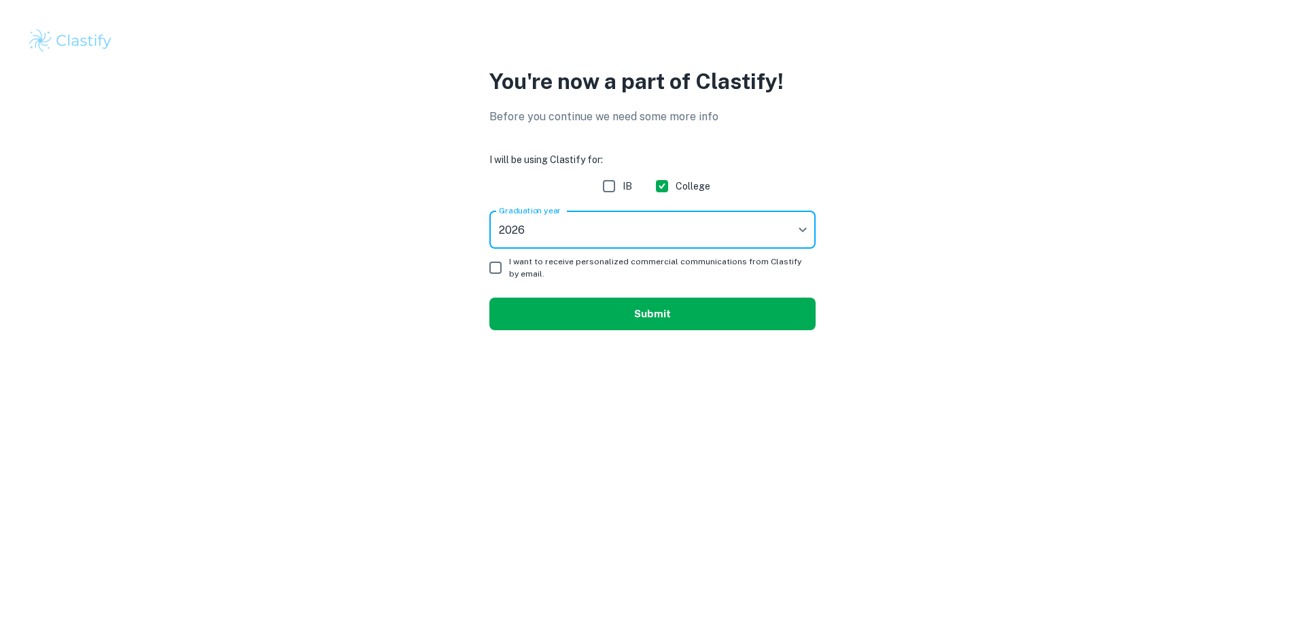
click at [685, 323] on button "Submit" at bounding box center [652, 314] width 326 height 33
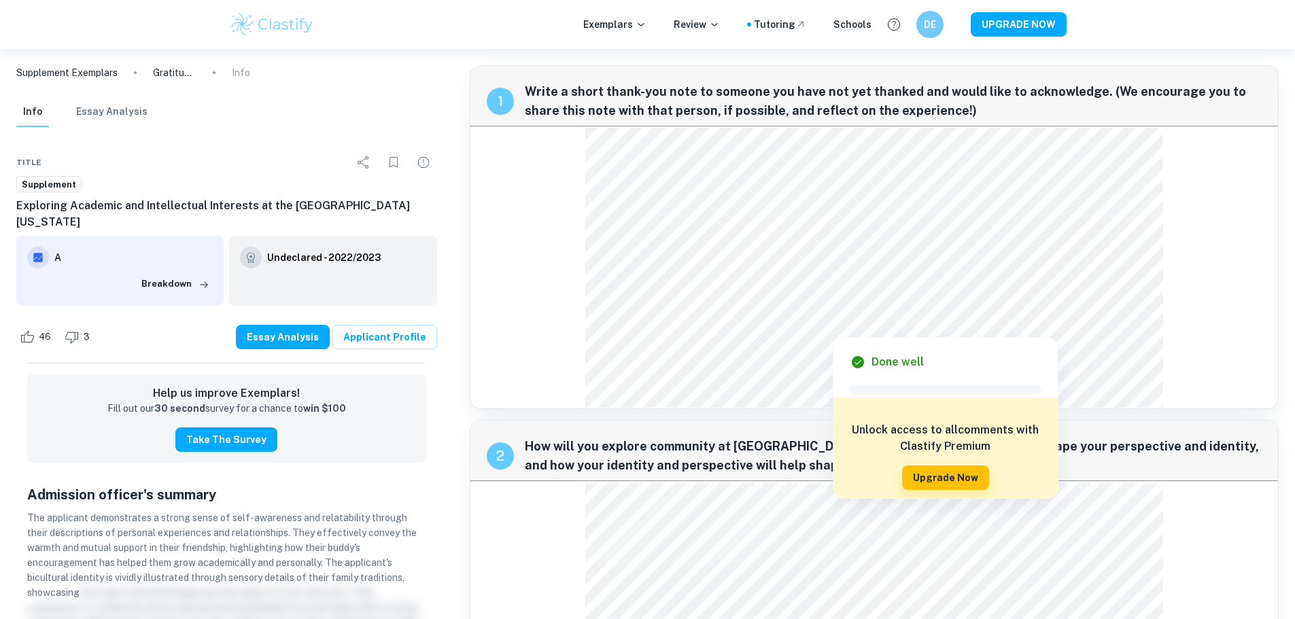
click at [602, 320] on div at bounding box center [832, 323] width 485 height 20
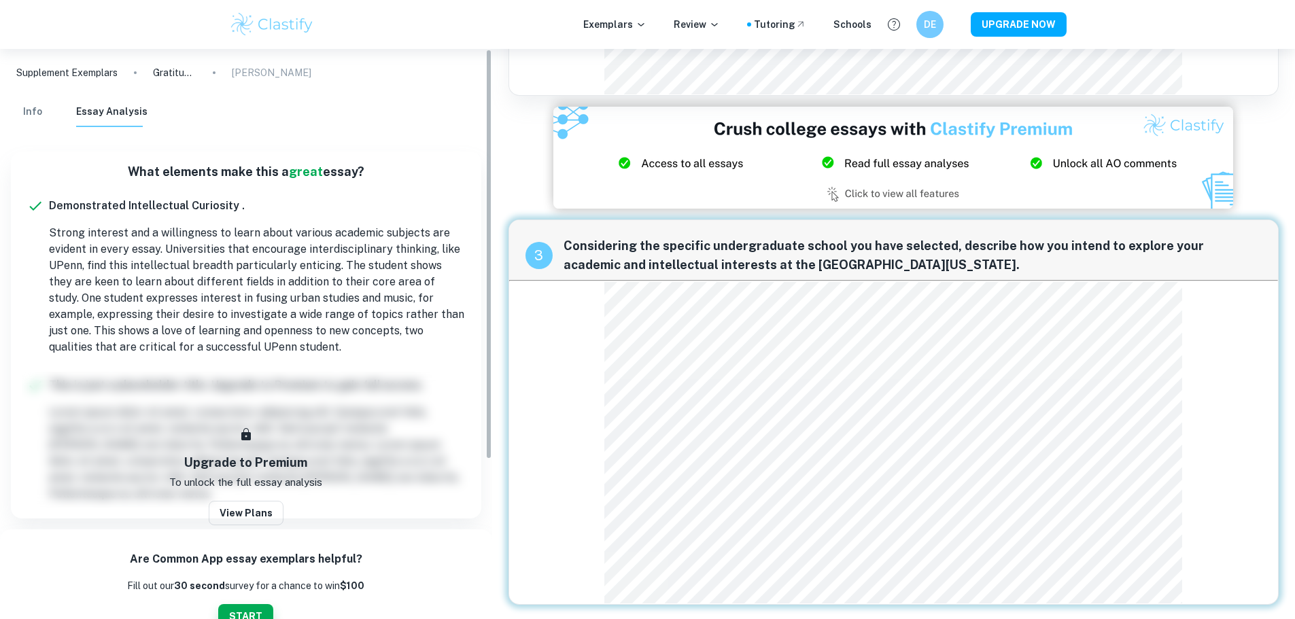
scroll to position [752, 0]
